Goal: Information Seeking & Learning: Learn about a topic

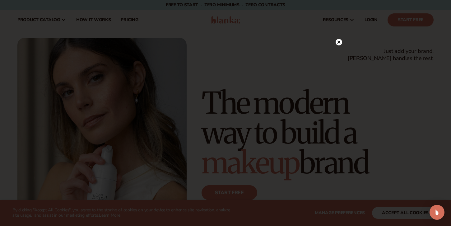
click at [339, 42] on icon at bounding box center [338, 41] width 3 height 3
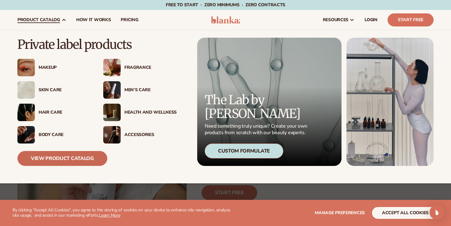
click at [52, 154] on link "View Product Catalog" at bounding box center [62, 158] width 90 height 15
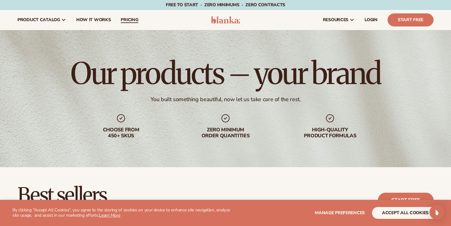
click at [126, 17] on span "pricing" at bounding box center [129, 19] width 17 height 5
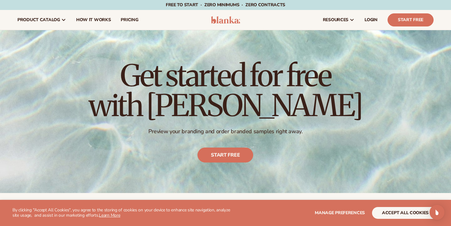
click at [217, 20] on img at bounding box center [226, 19] width 30 height 7
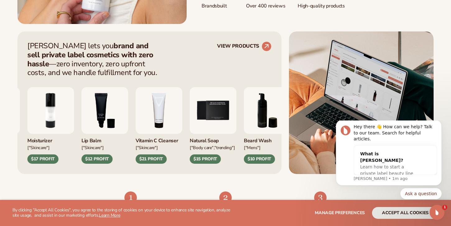
scroll to position [228, 0]
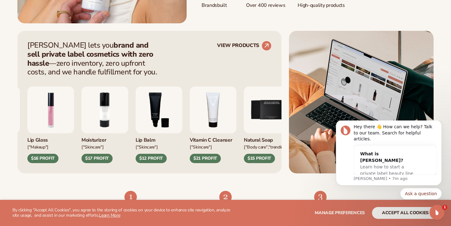
click at [174, 181] on div "Curate Pick from 450+ products to build your perfect collection. Personalize Pr…" at bounding box center [225, 226] width 451 height 107
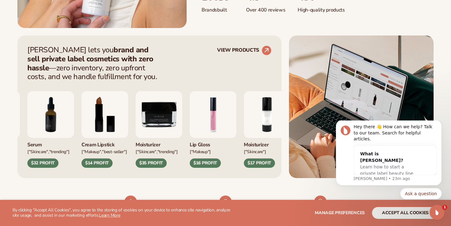
scroll to position [224, 0]
